Goal: Information Seeking & Learning: Learn about a topic

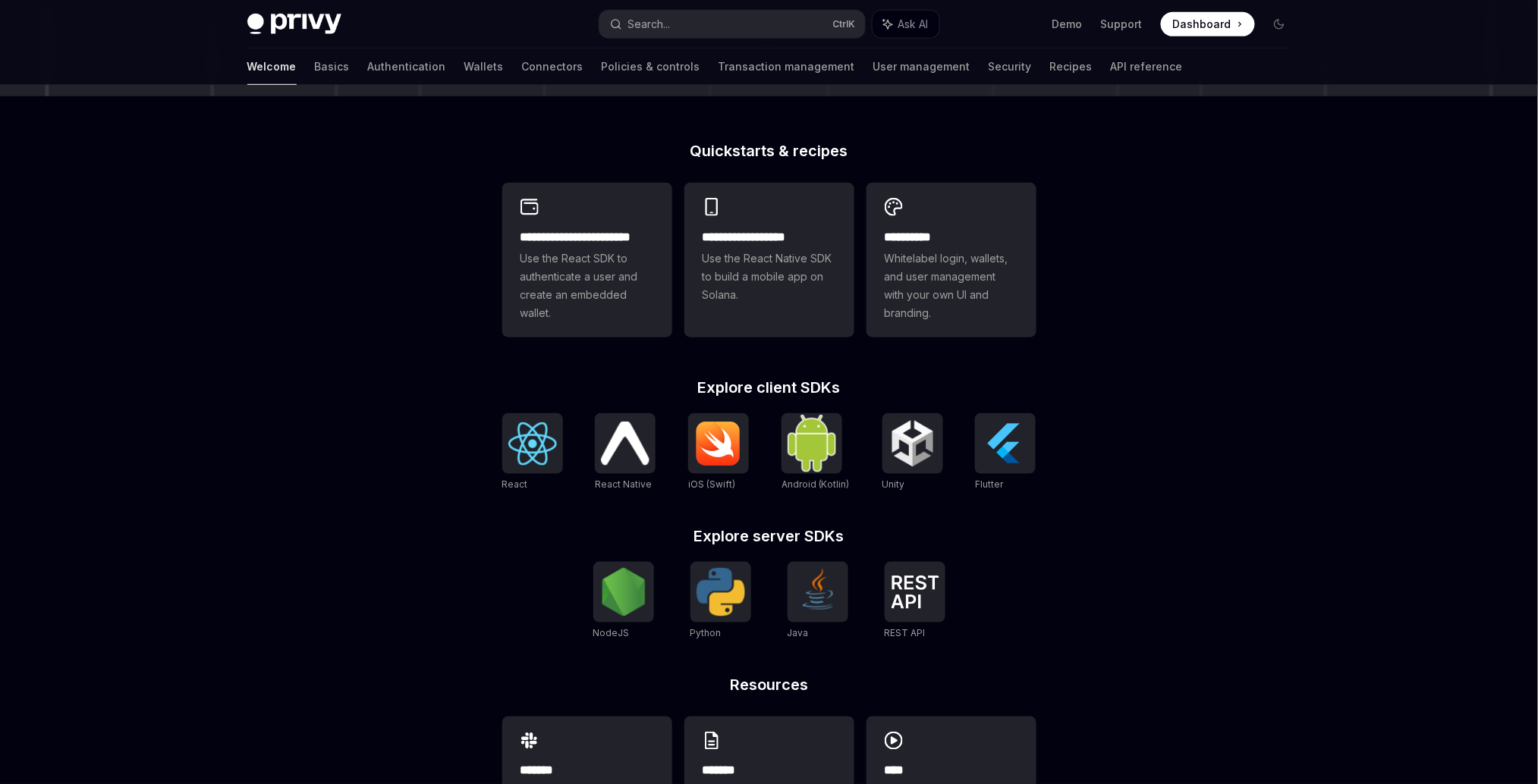
scroll to position [219, 0]
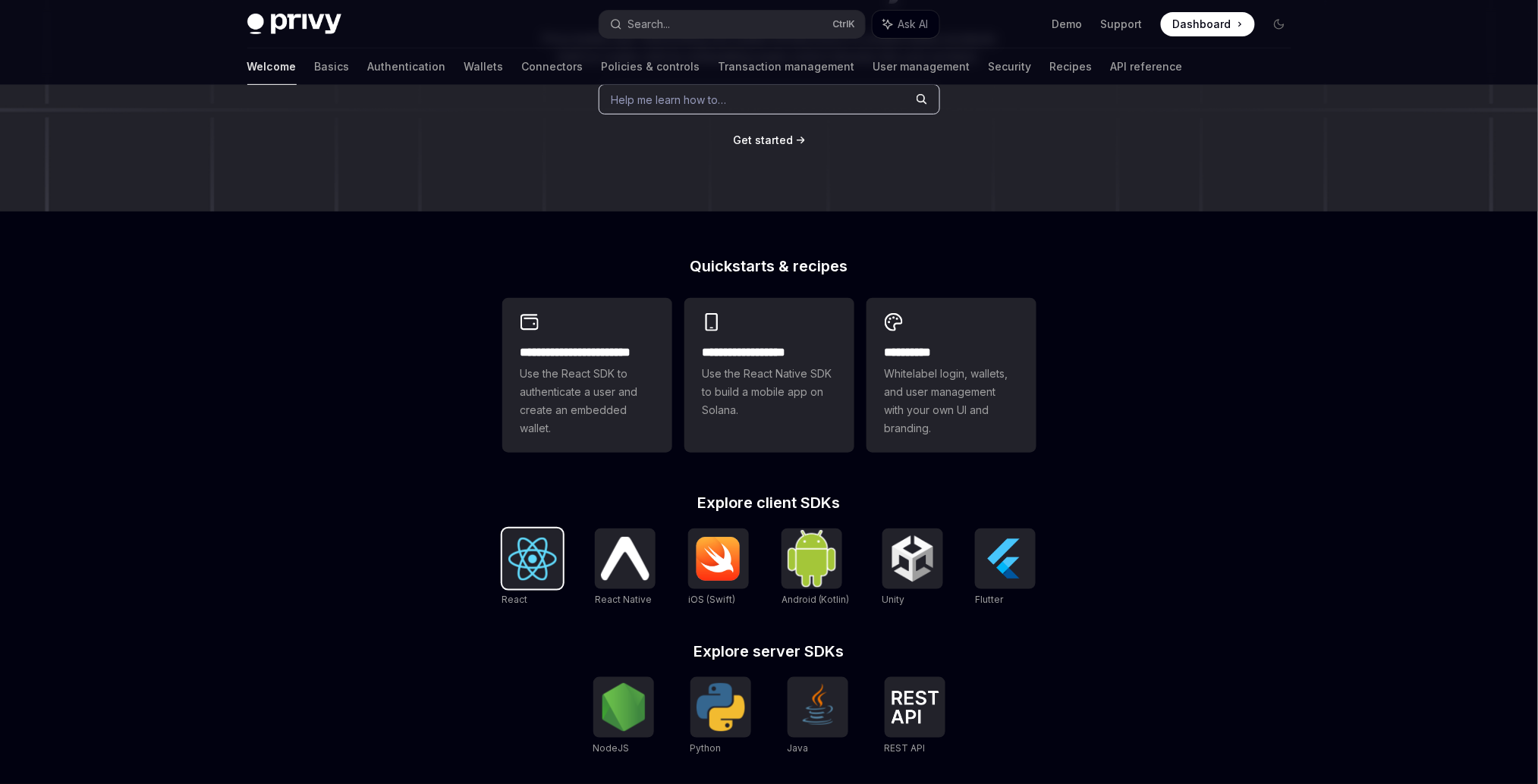
click at [552, 555] on img at bounding box center [533, 559] width 48 height 43
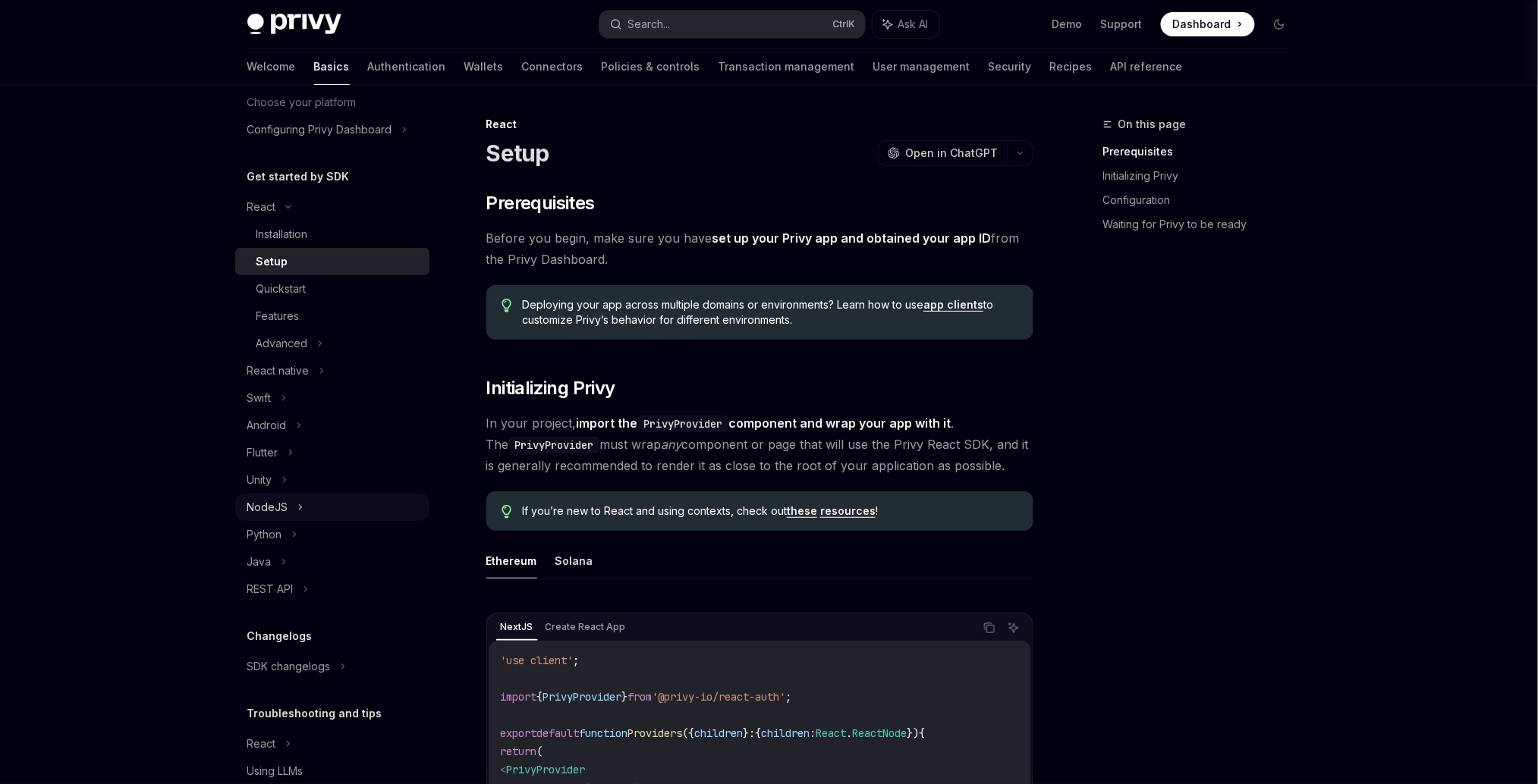
click at [273, 516] on div "NodeJS" at bounding box center [268, 507] width 41 height 18
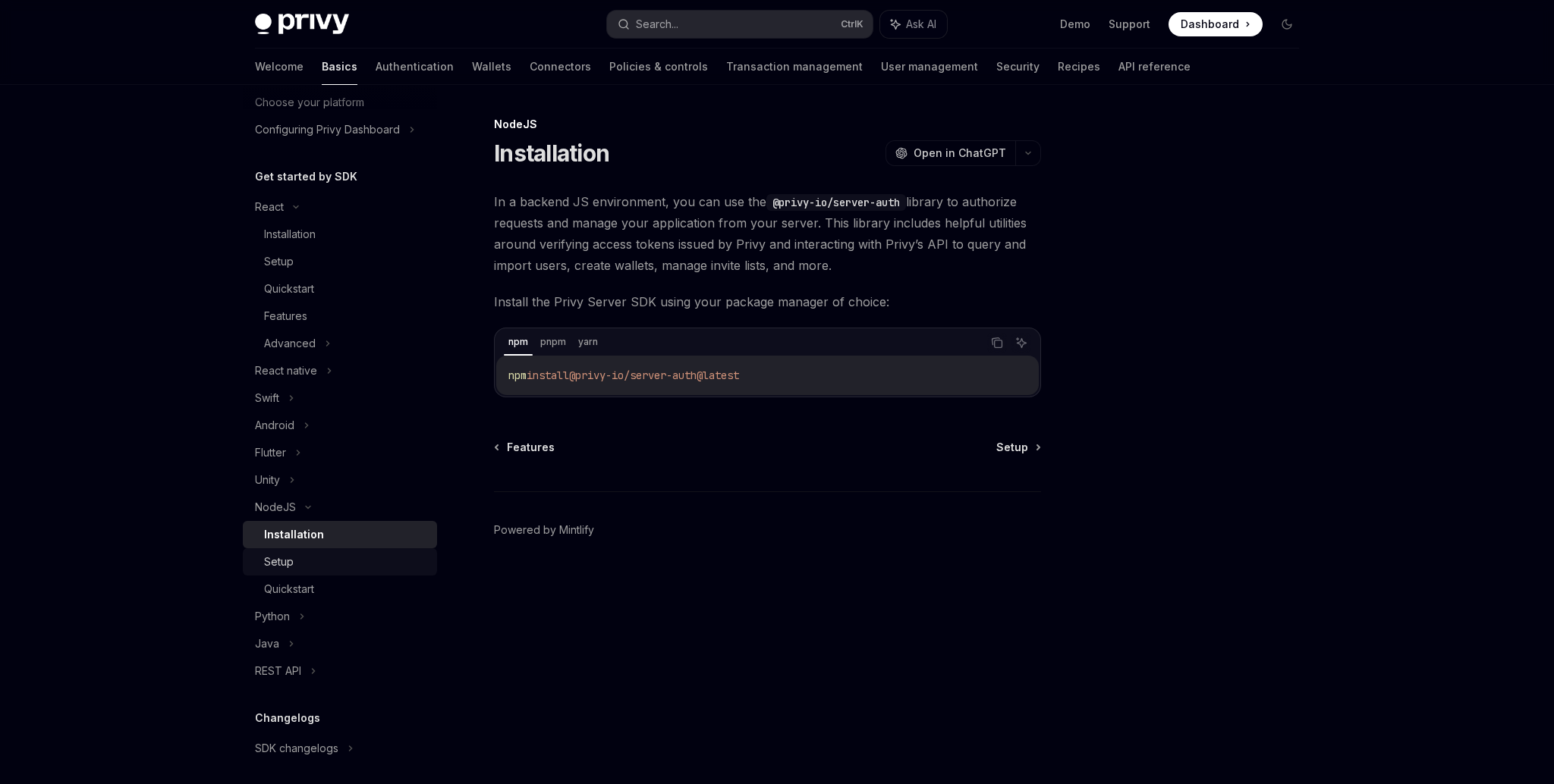
click at [294, 571] on div "Setup" at bounding box center [345, 561] width 164 height 18
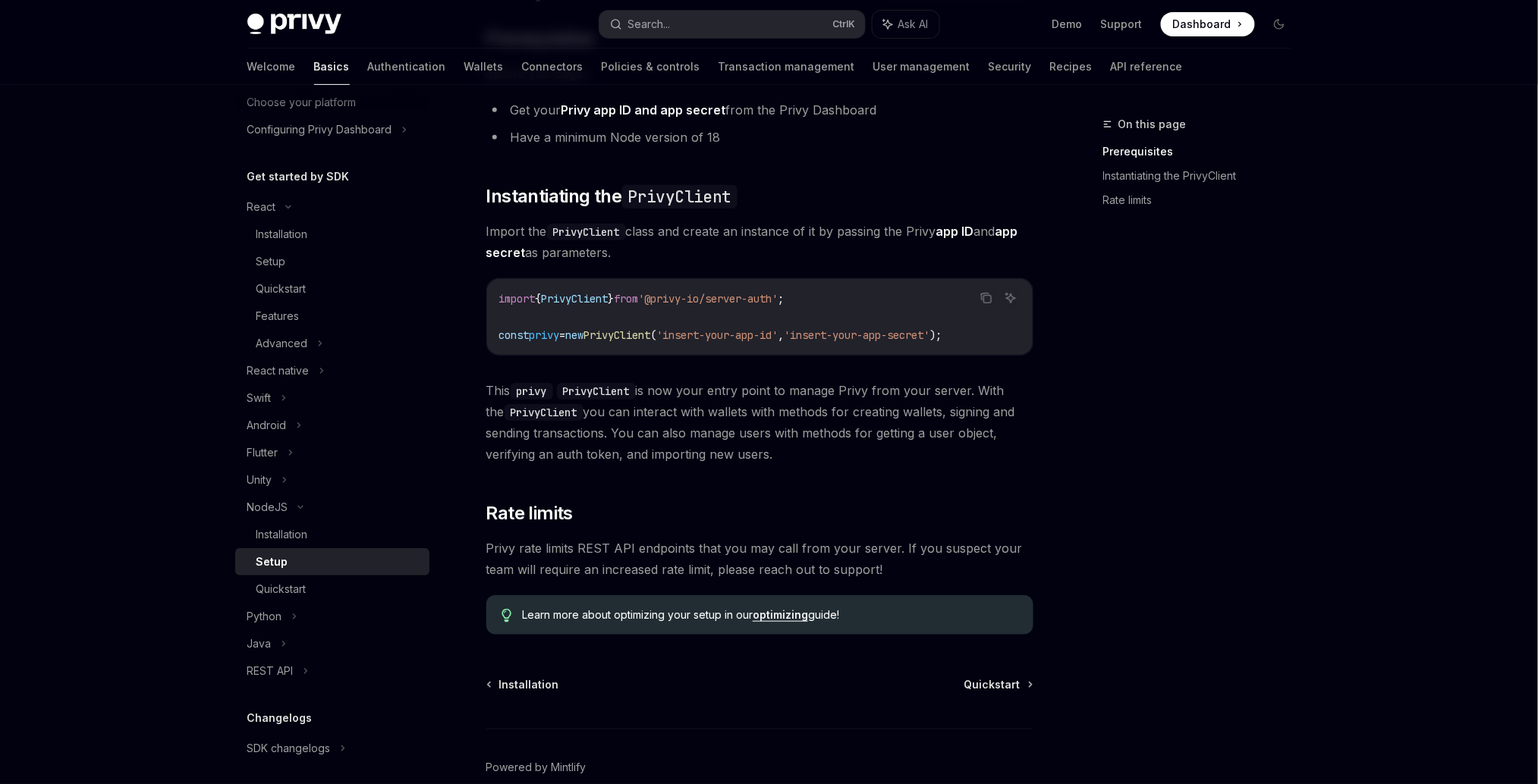
scroll to position [202, 0]
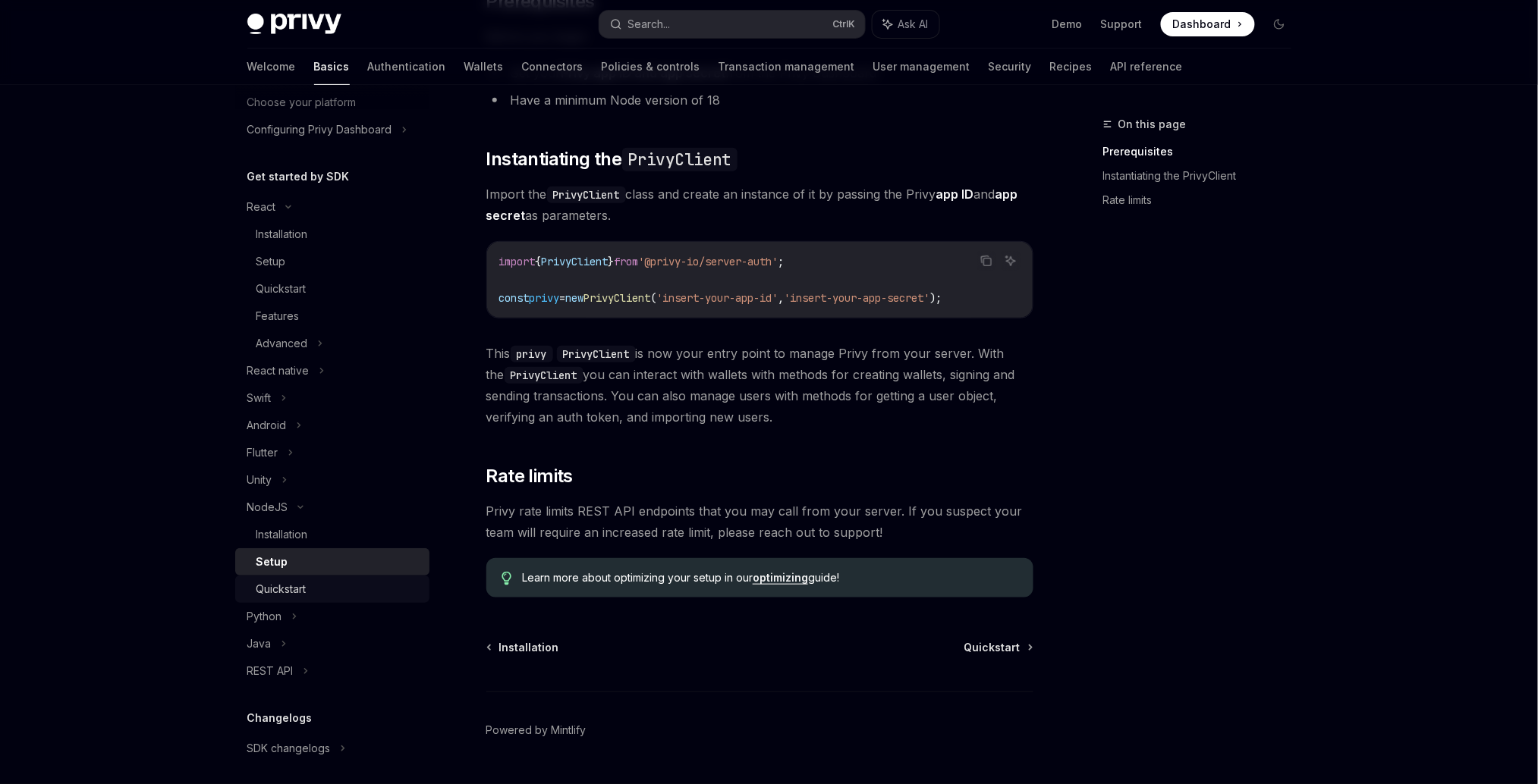
click at [324, 595] on link "Quickstart" at bounding box center [333, 589] width 194 height 27
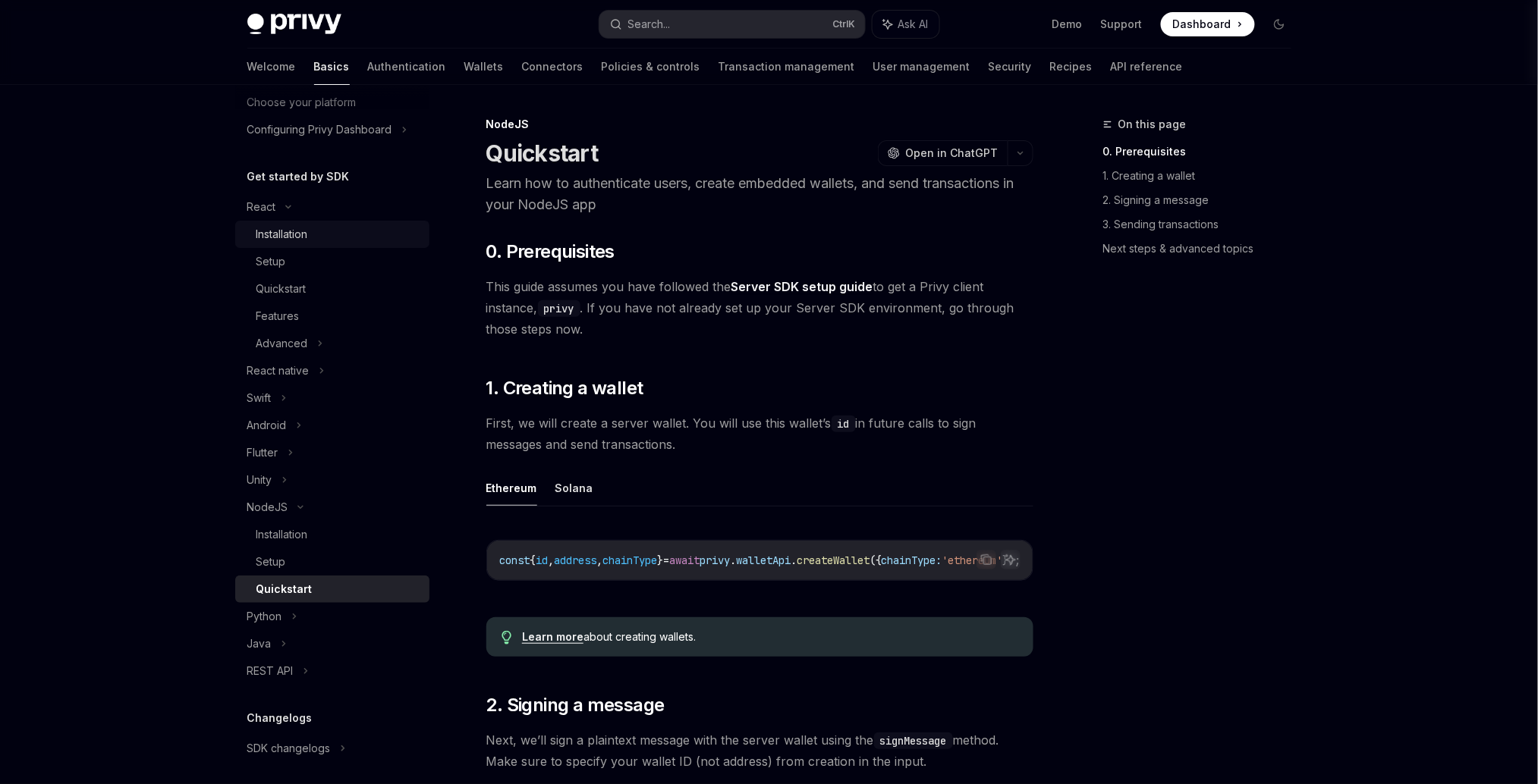
click at [288, 243] on div "Installation" at bounding box center [282, 234] width 52 height 18
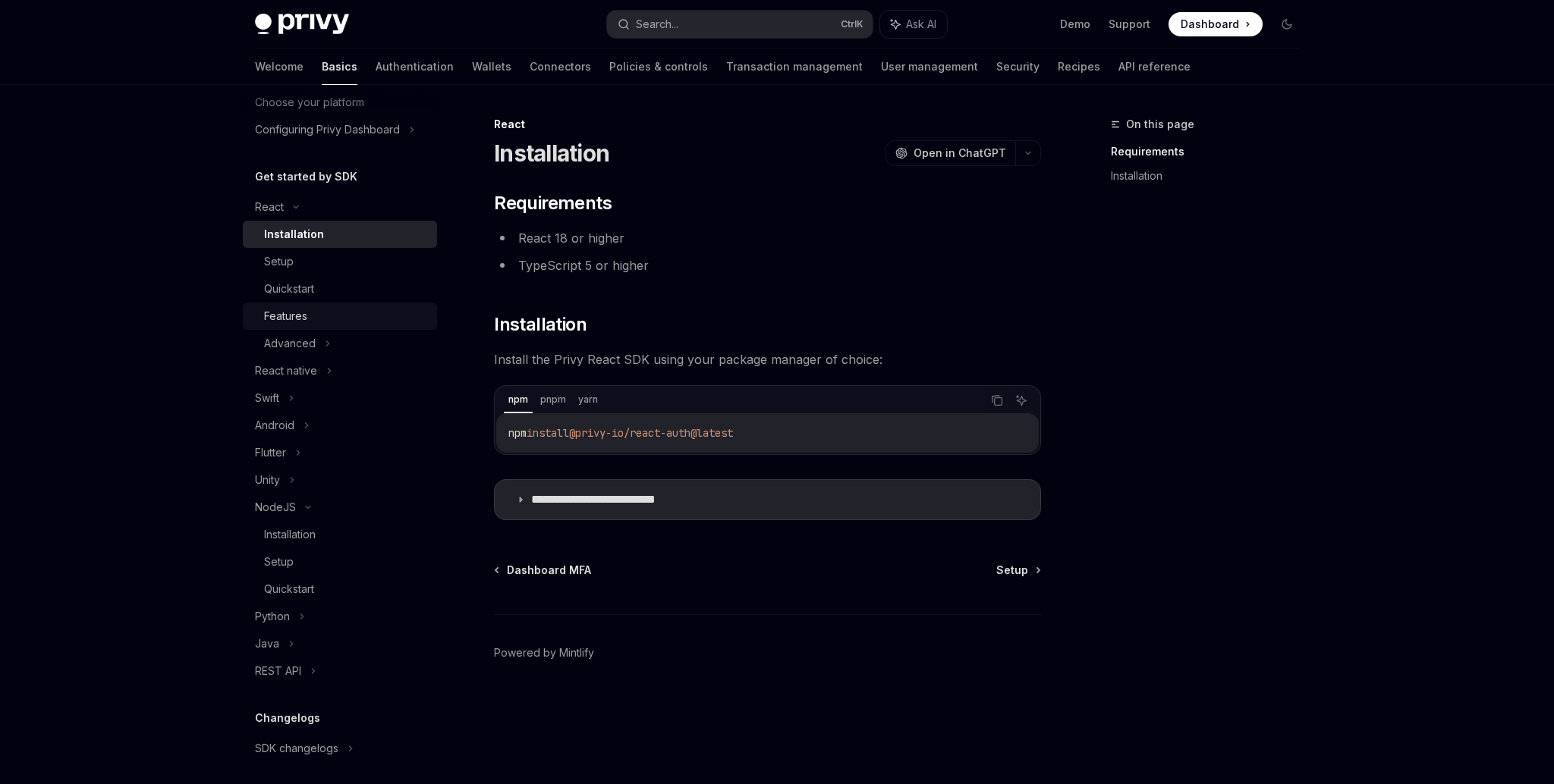
click at [304, 326] on div "Features" at bounding box center [285, 315] width 43 height 18
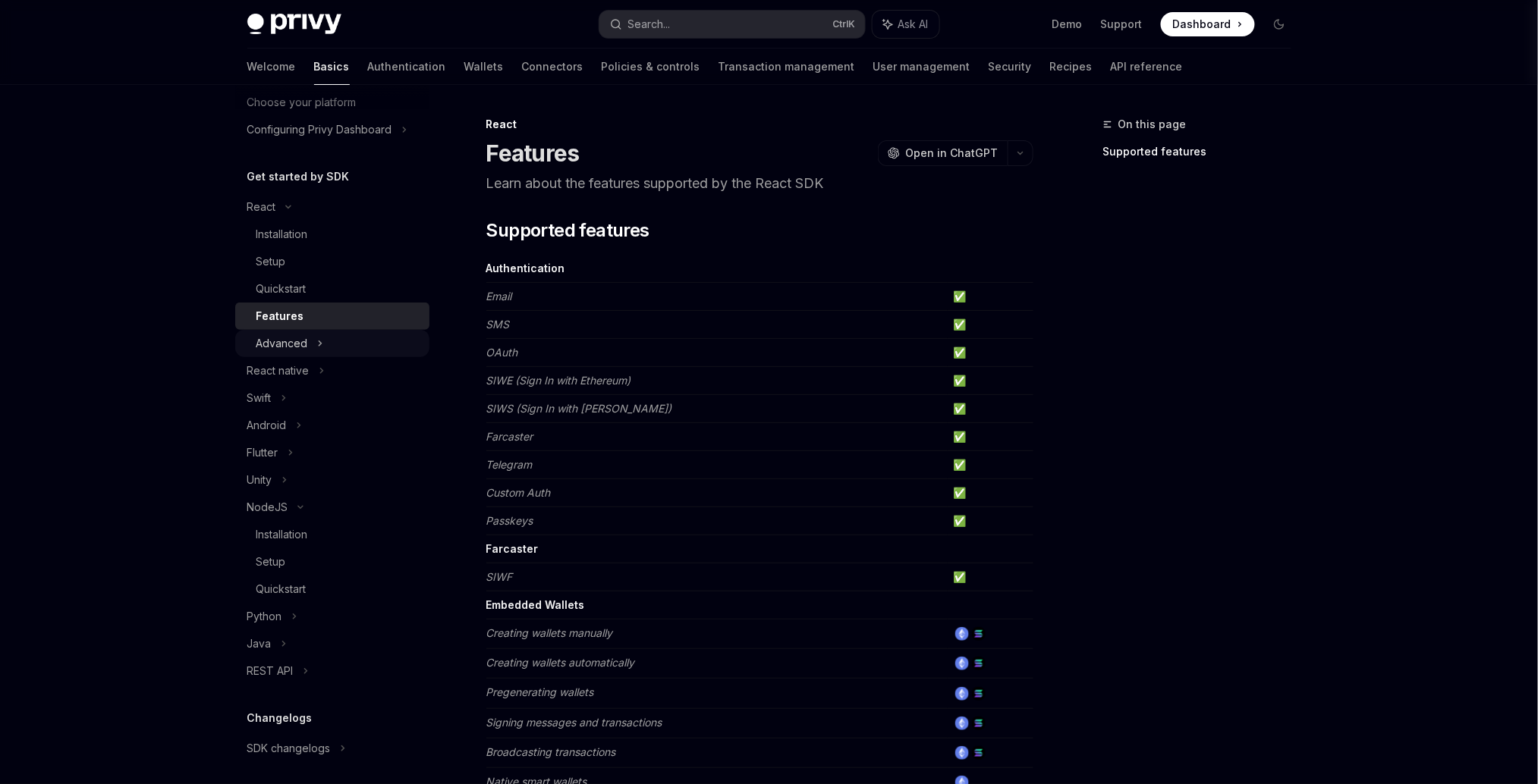
click at [356, 357] on div "Advanced" at bounding box center [333, 344] width 194 height 27
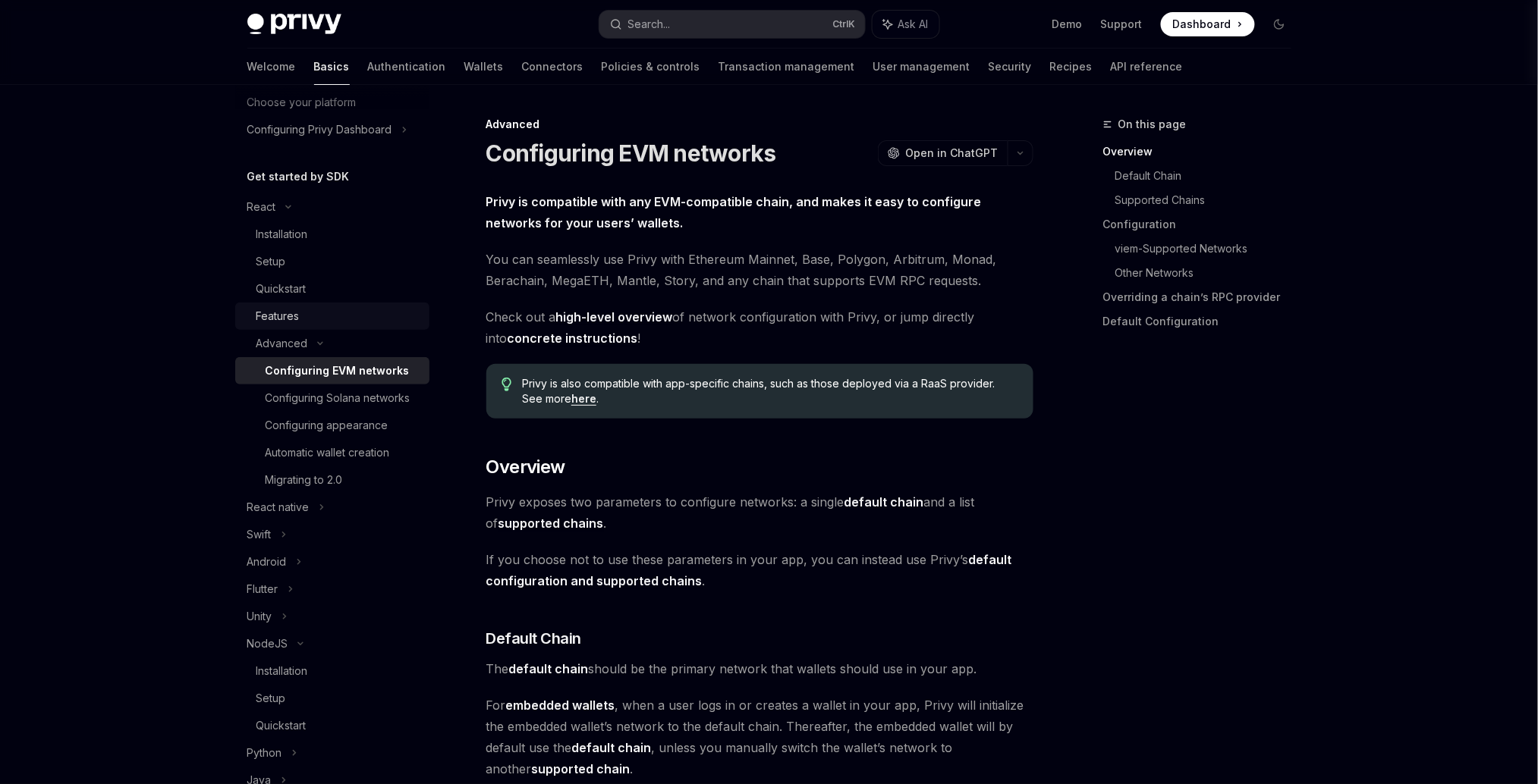
click at [328, 326] on div "Features" at bounding box center [338, 315] width 164 height 18
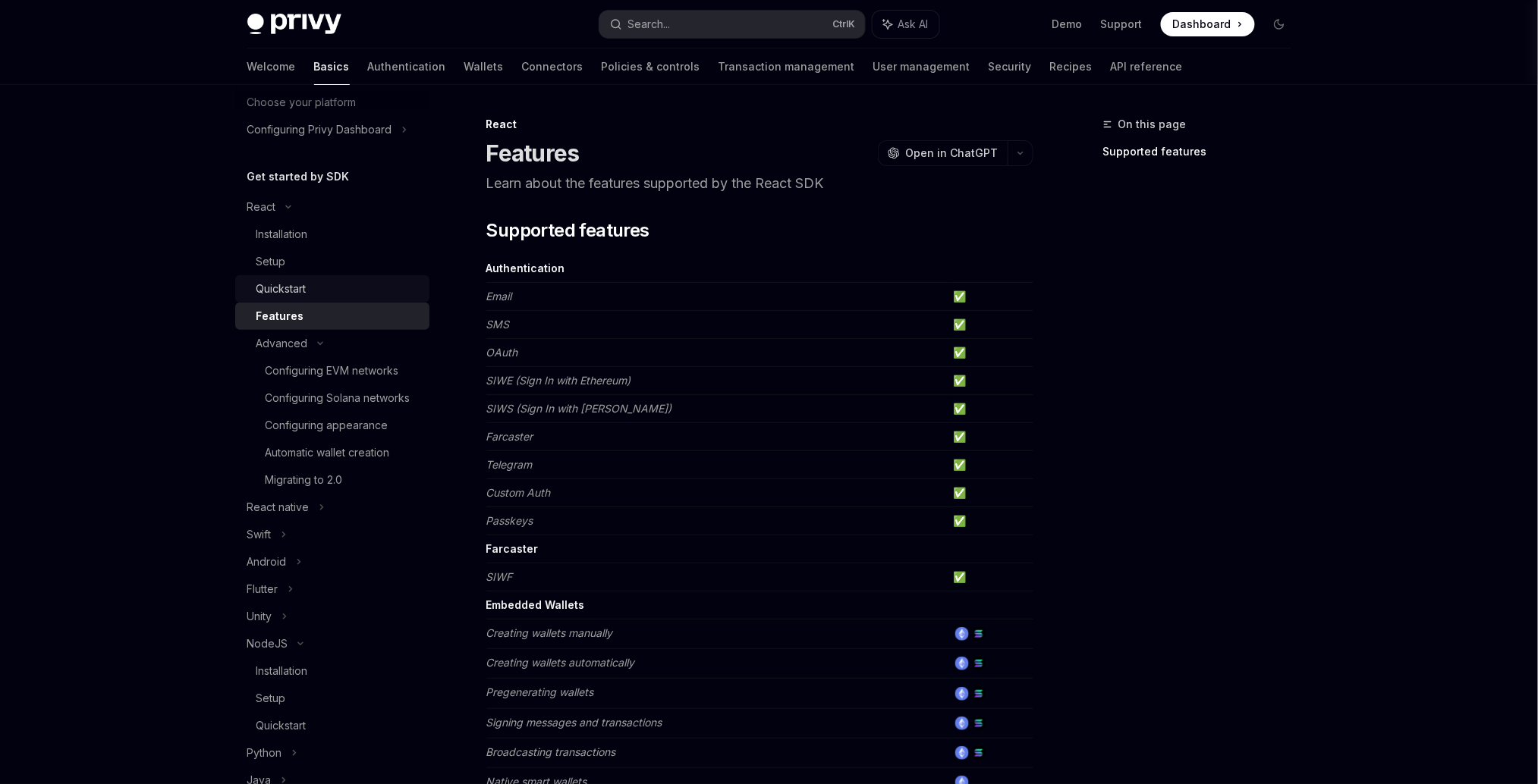
click at [343, 298] on div "Quickstart" at bounding box center [338, 288] width 164 height 18
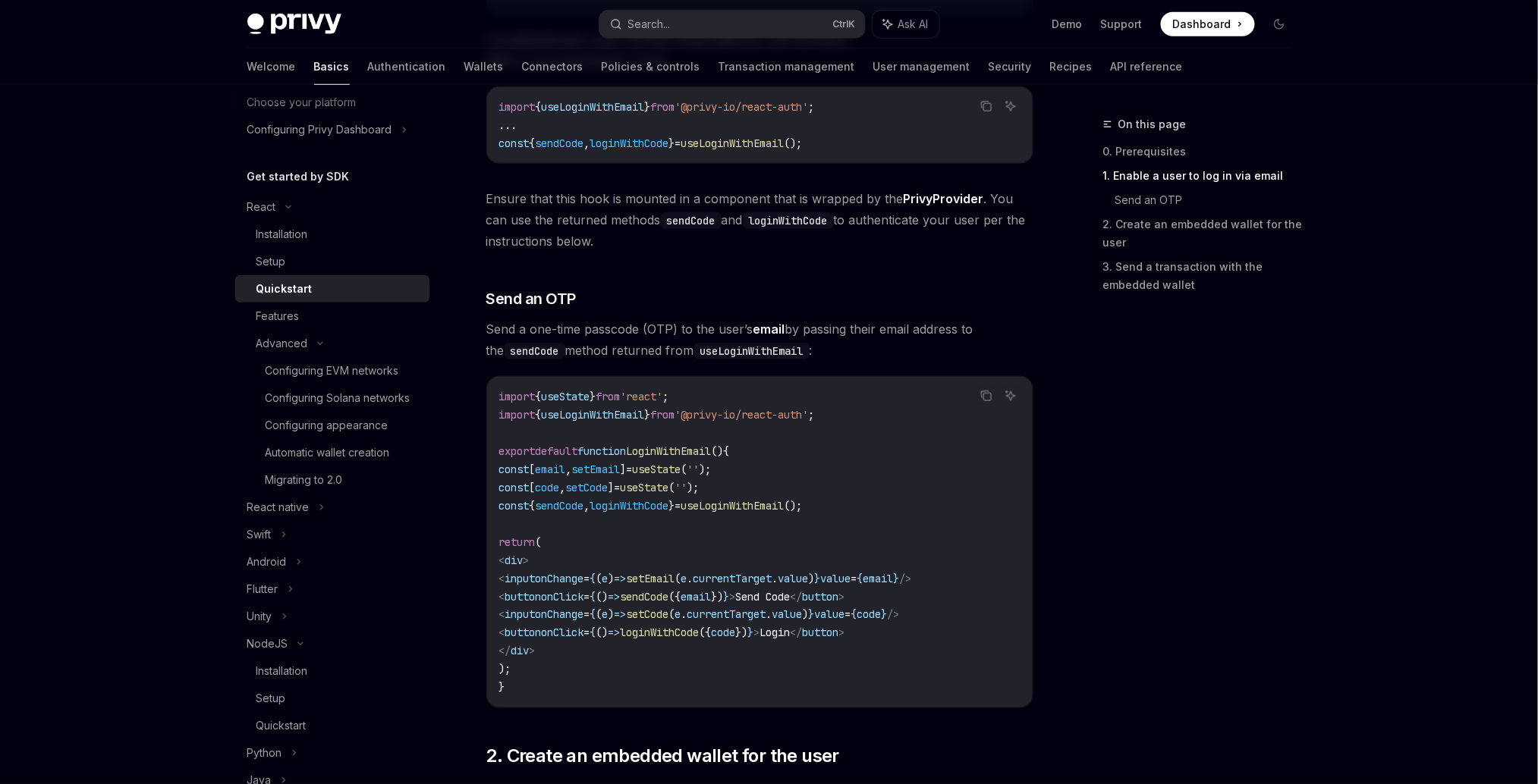
scroll to position [505, 0]
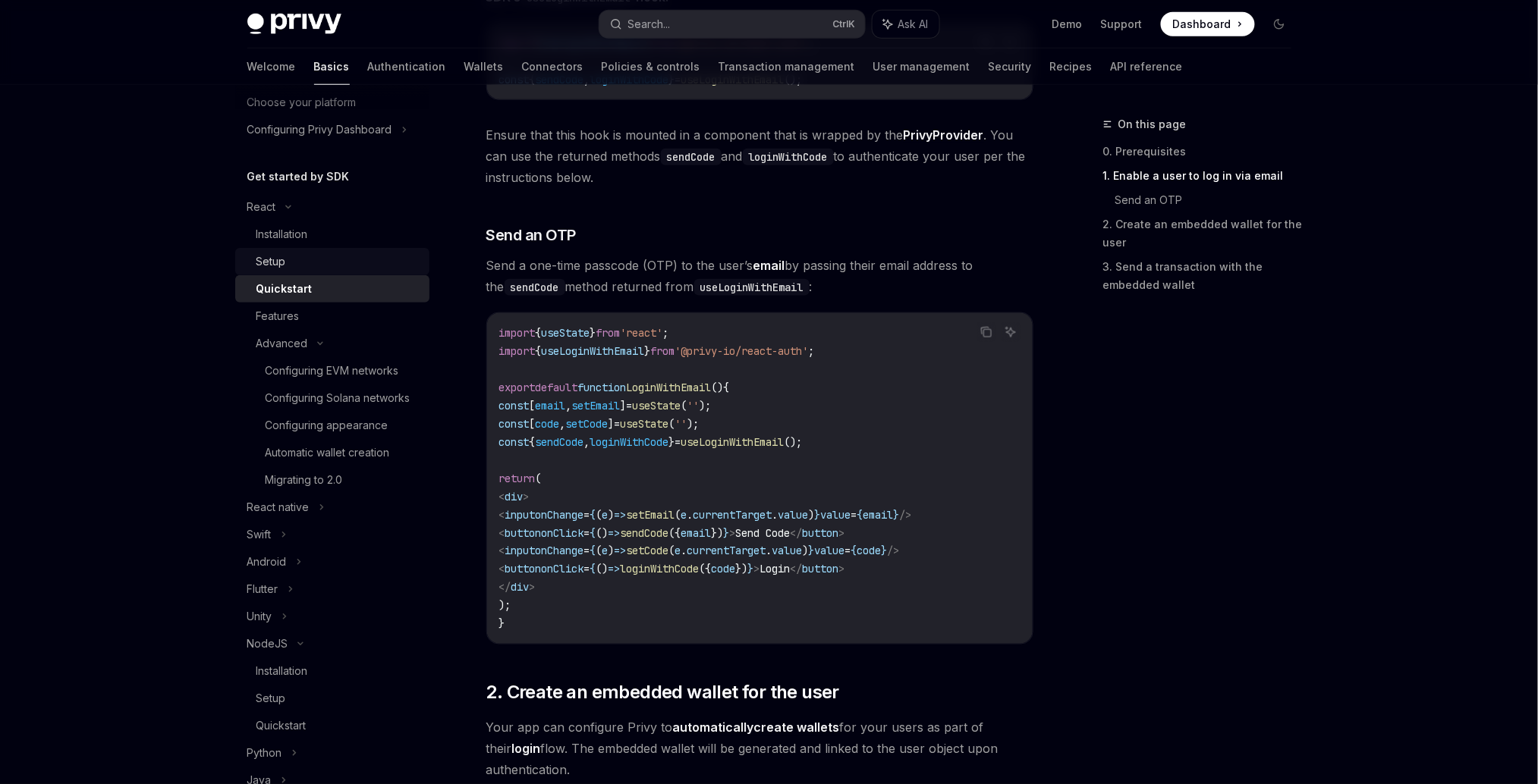
click at [322, 270] on div "Setup" at bounding box center [338, 261] width 164 height 18
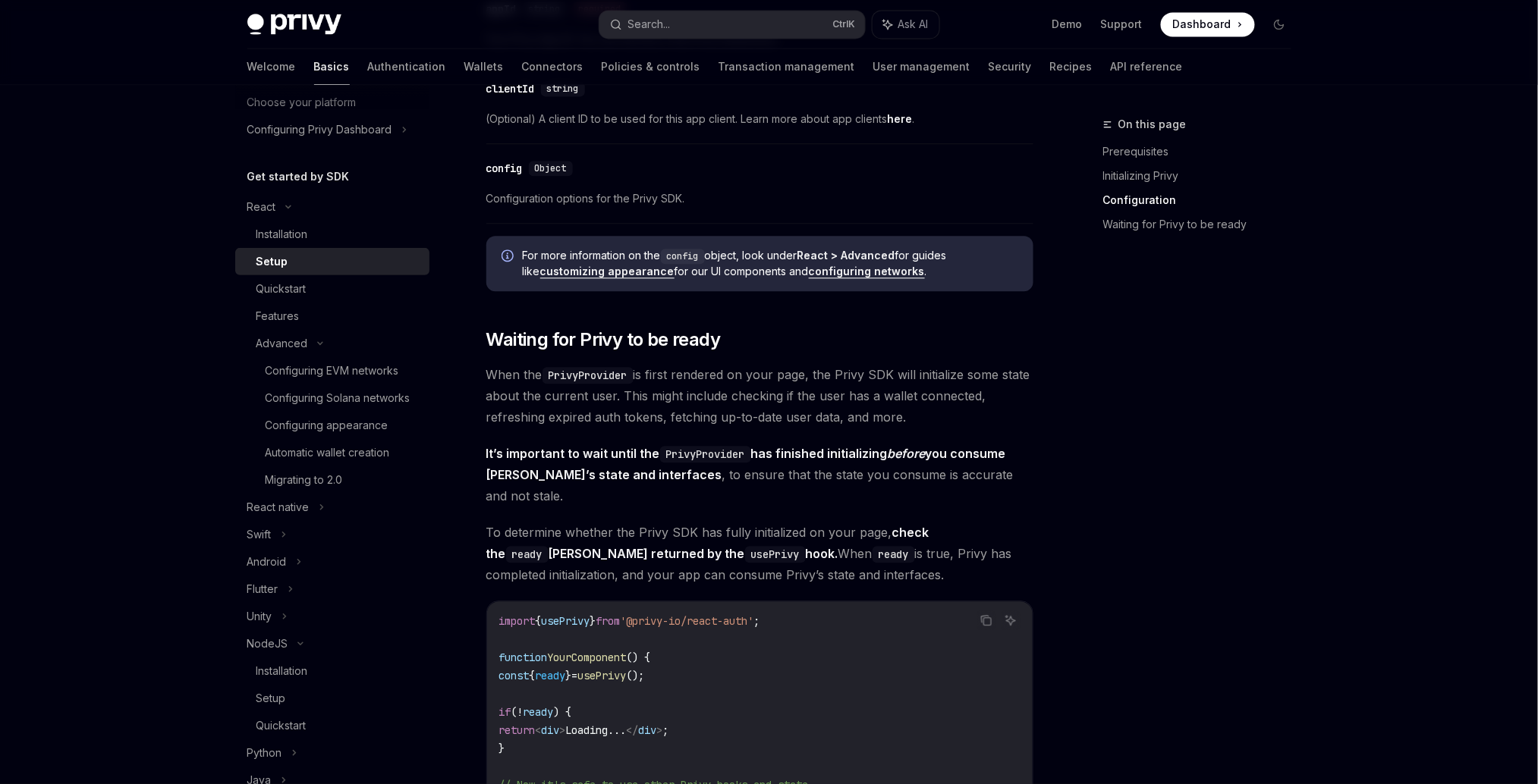
scroll to position [1213, 0]
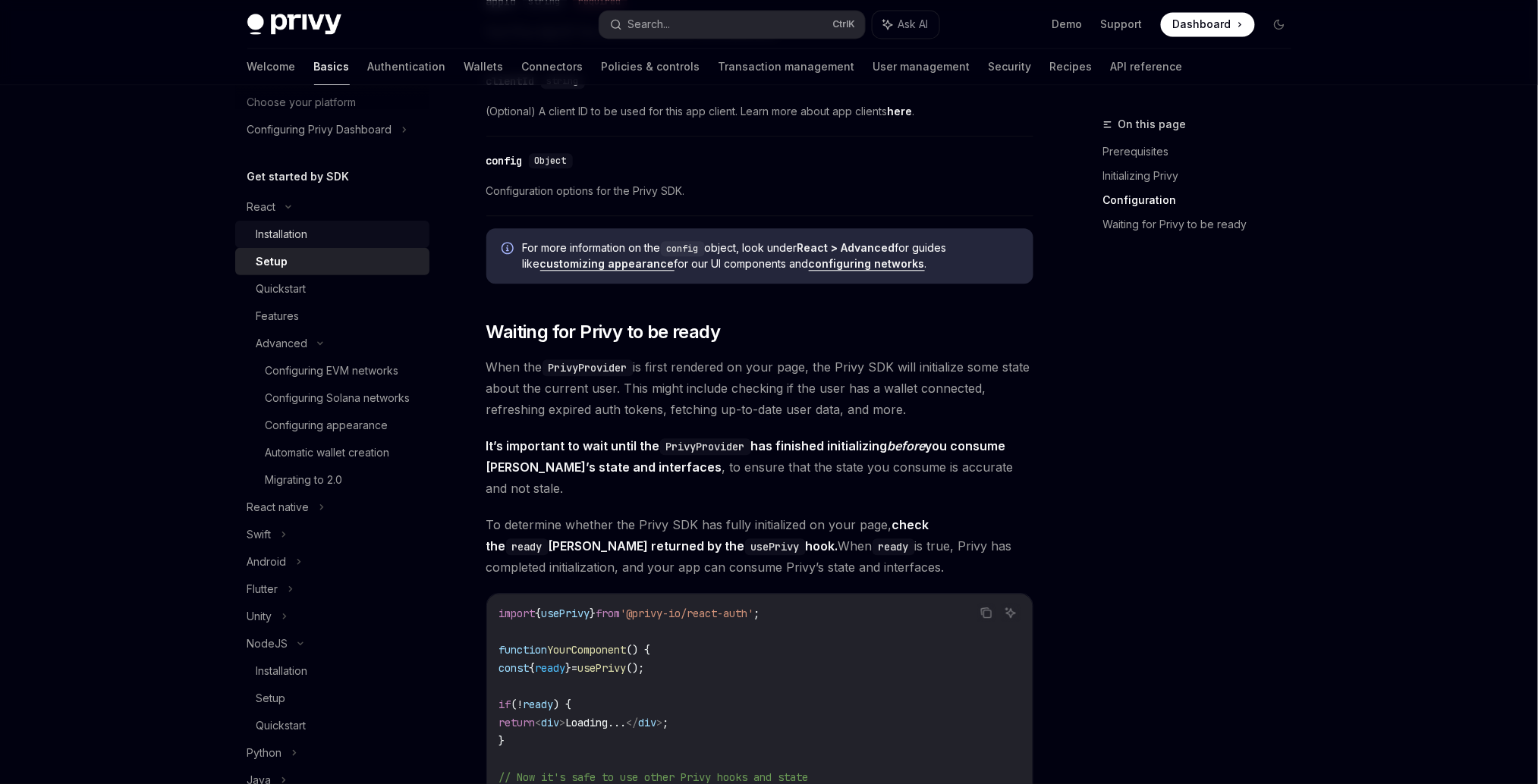
click at [294, 248] on link "Installation" at bounding box center [333, 235] width 194 height 27
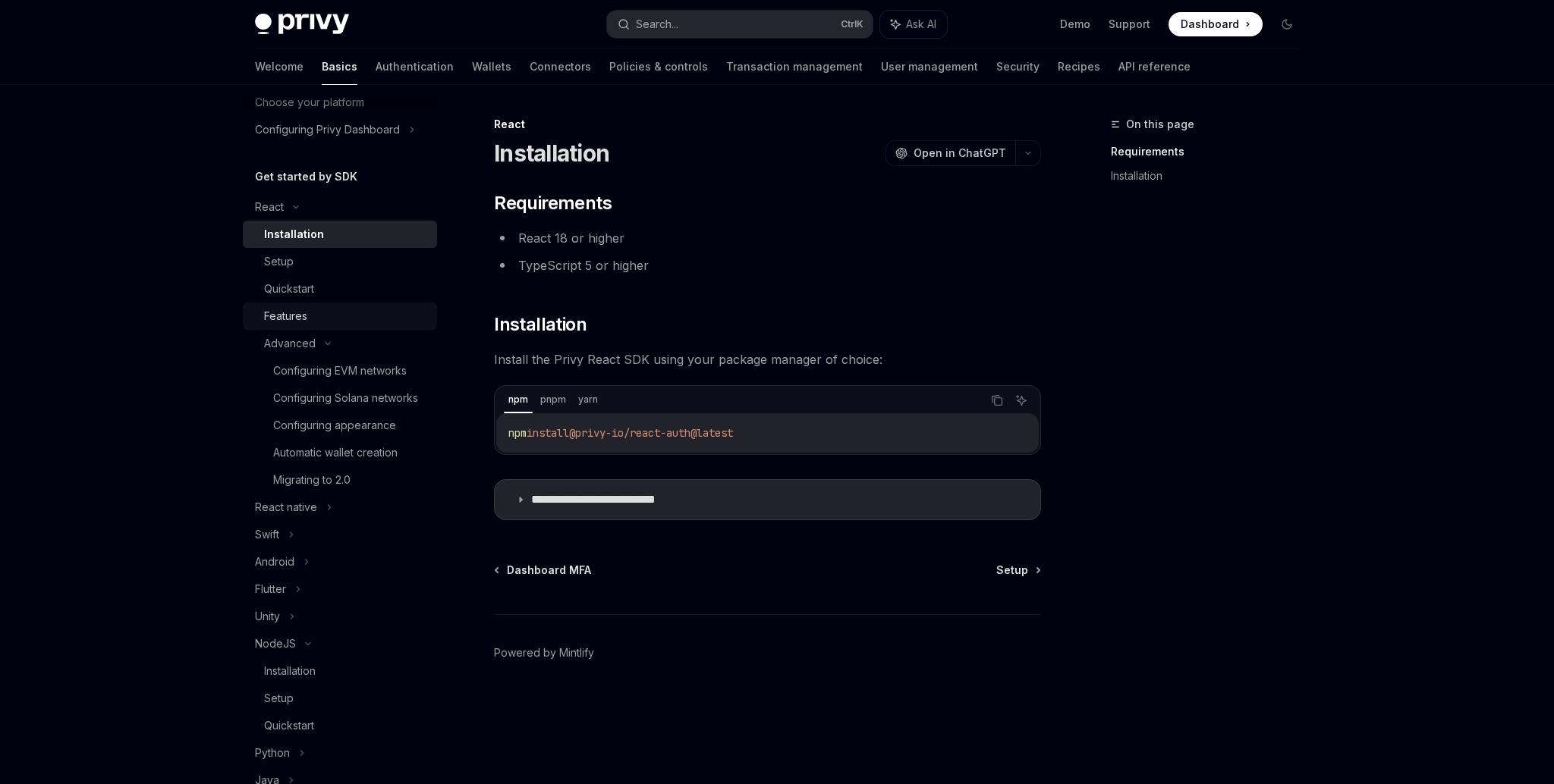
click at [323, 326] on div "Features" at bounding box center [345, 315] width 164 height 18
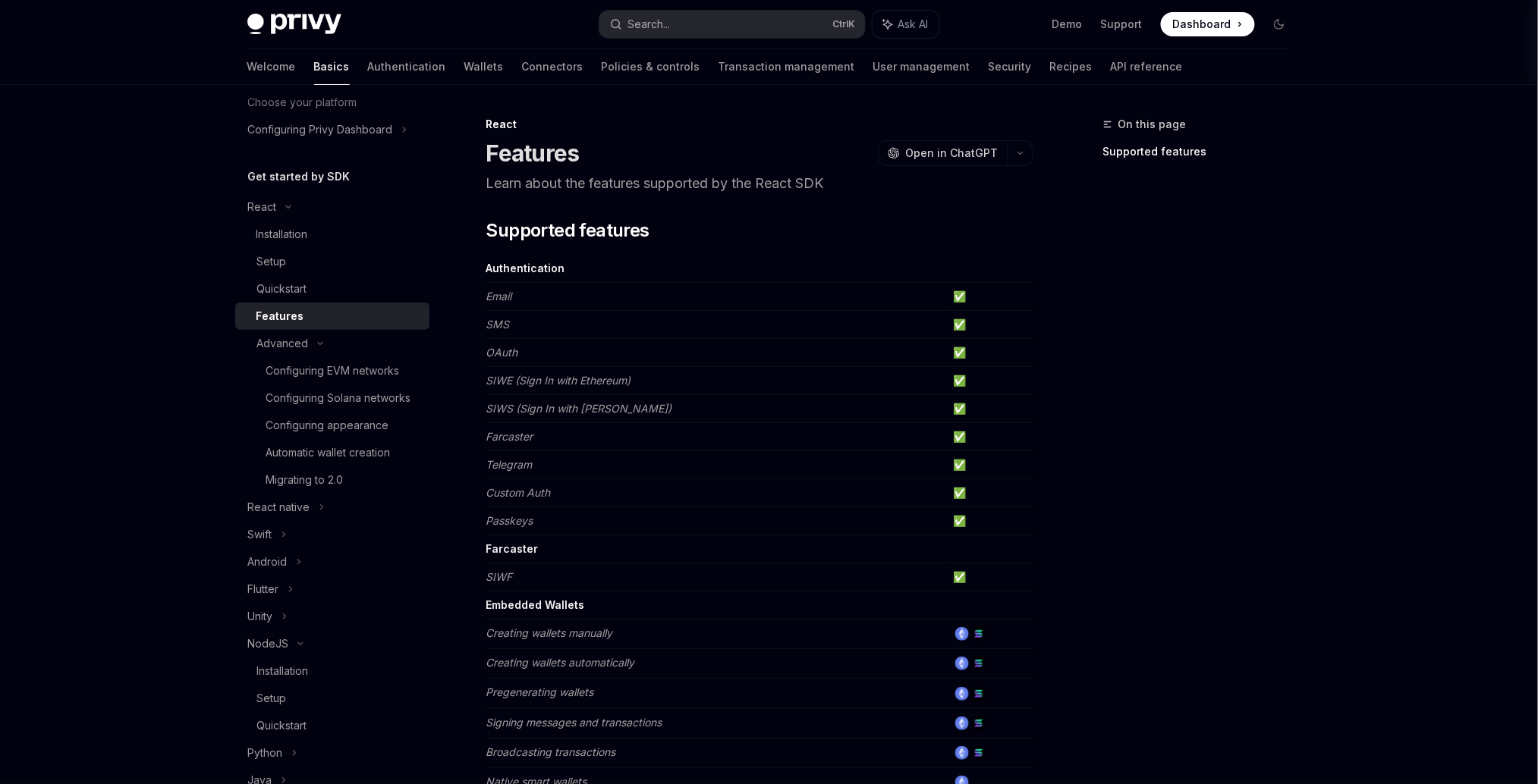
type textarea "*"
